Goal: Transaction & Acquisition: Book appointment/travel/reservation

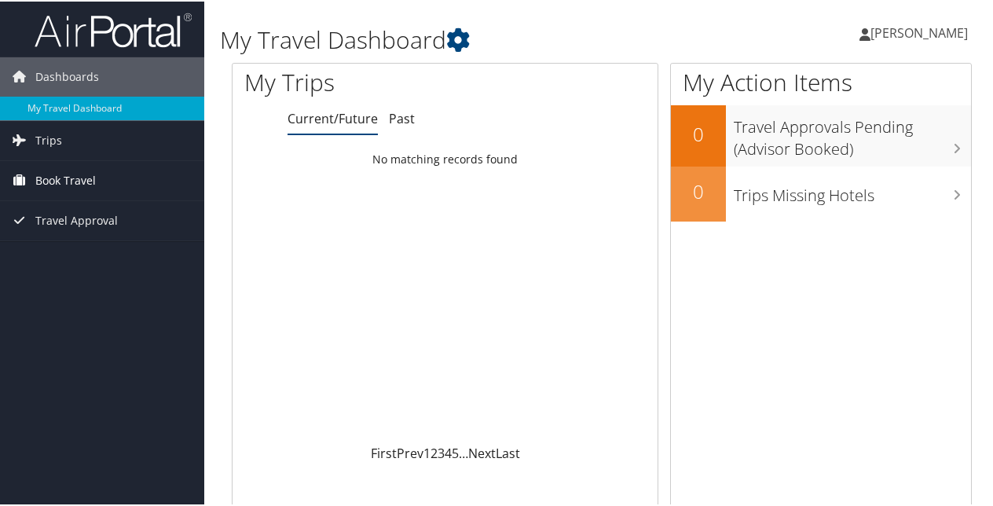
click at [130, 182] on link "Book Travel" at bounding box center [102, 179] width 204 height 39
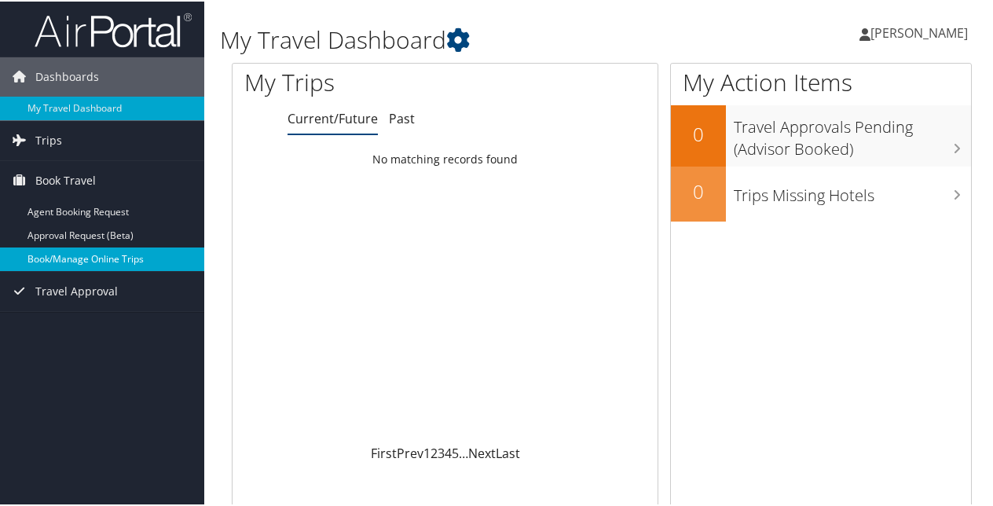
click at [126, 257] on link "Book/Manage Online Trips" at bounding box center [102, 258] width 204 height 24
